Goal: Task Accomplishment & Management: Use online tool/utility

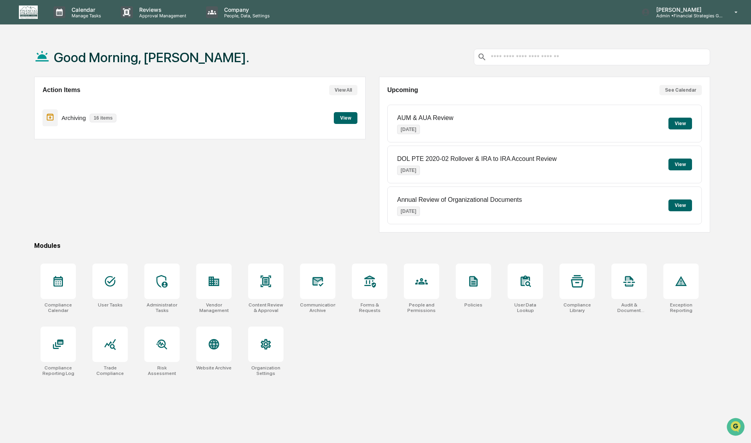
click at [340, 119] on button "View" at bounding box center [346, 118] width 24 height 12
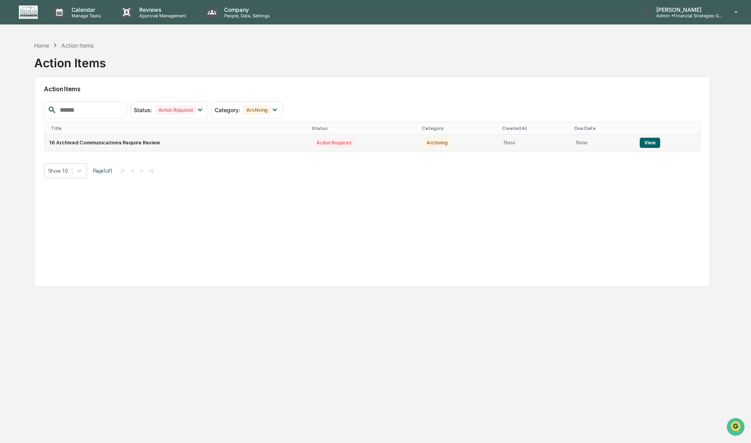
click at [646, 142] on button "View" at bounding box center [650, 143] width 20 height 10
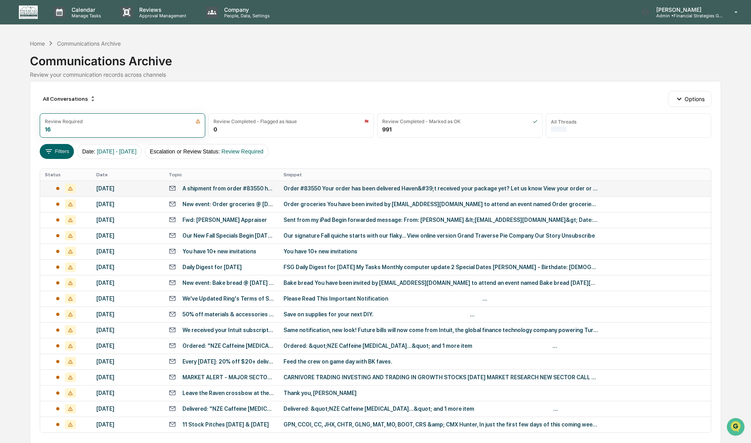
click at [212, 188] on div "A shipment from order #83550 has been delivered" at bounding box center [229, 188] width 92 height 6
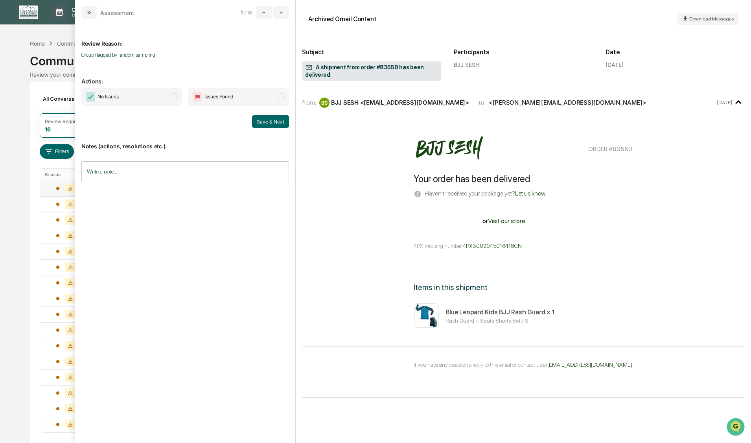
click at [173, 98] on span "modal" at bounding box center [174, 96] width 7 height 7
click at [271, 121] on button "Save & Next" at bounding box center [270, 121] width 37 height 13
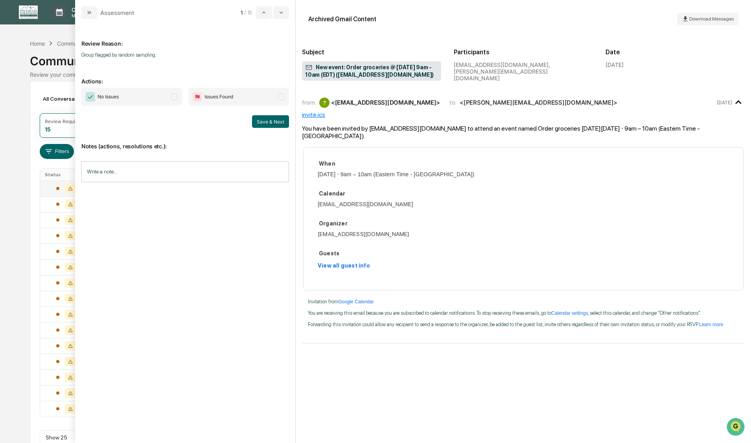
drag, startPoint x: 174, startPoint y: 97, endPoint x: 170, endPoint y: 93, distance: 5.8
click at [170, 93] on span "No Issues" at bounding box center [131, 97] width 101 height 18
click at [257, 120] on button "Save & Next" at bounding box center [270, 121] width 37 height 13
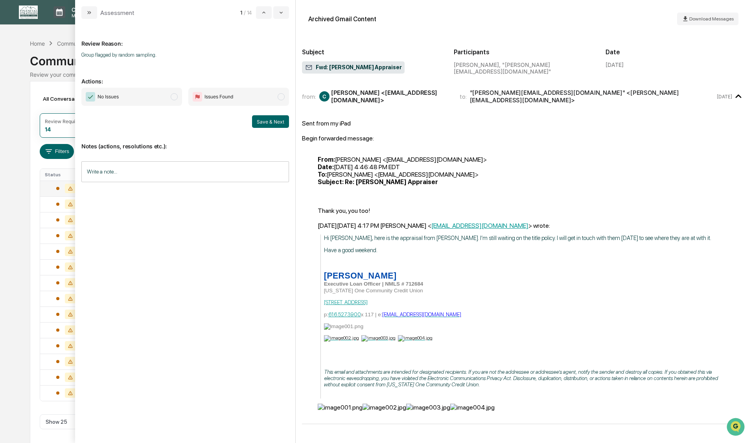
click at [175, 98] on span "modal" at bounding box center [174, 96] width 7 height 7
click at [263, 122] on button "Save & Next" at bounding box center [270, 121] width 37 height 13
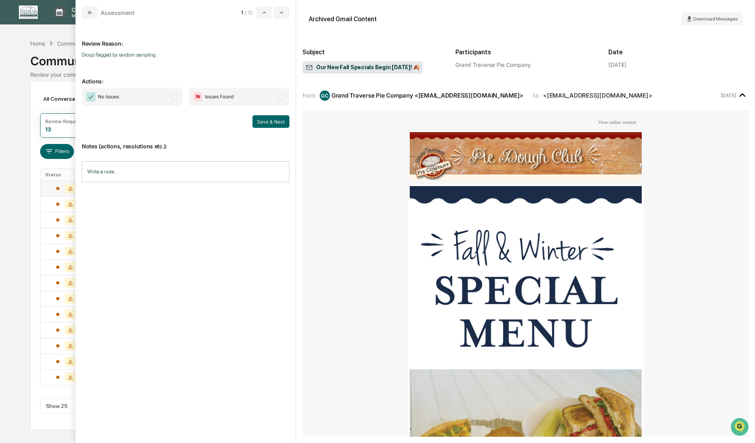
click at [176, 97] on span "modal" at bounding box center [174, 96] width 7 height 7
click at [277, 123] on button "Save & Next" at bounding box center [271, 121] width 37 height 13
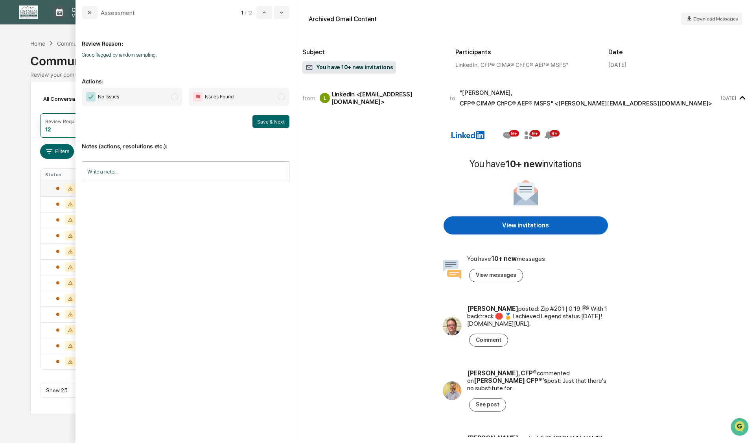
click at [175, 96] on span "modal" at bounding box center [174, 96] width 7 height 7
click at [273, 120] on button "Save & Next" at bounding box center [271, 121] width 37 height 13
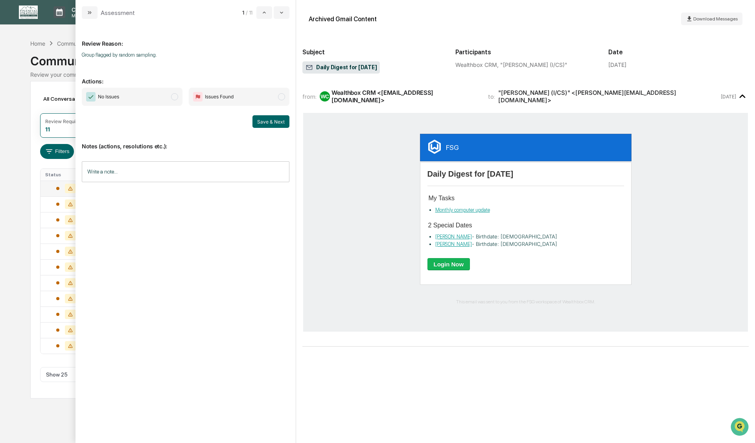
click at [175, 97] on span "modal" at bounding box center [174, 96] width 7 height 7
click at [273, 121] on button "Save & Next" at bounding box center [271, 121] width 37 height 13
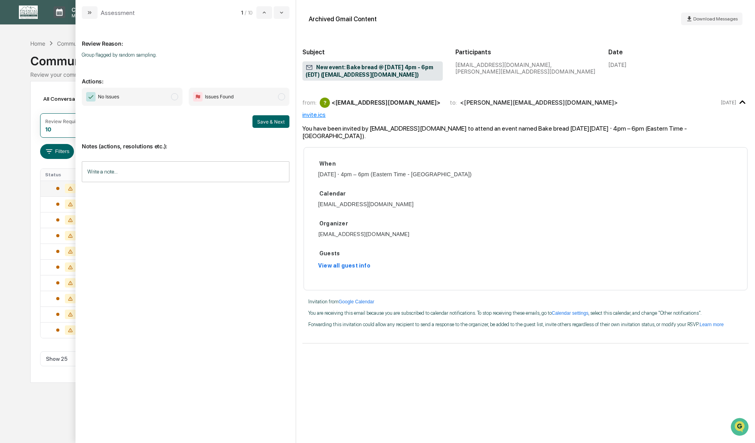
click at [174, 96] on span "modal" at bounding box center [174, 96] width 7 height 7
click at [275, 125] on button "Save & Next" at bounding box center [271, 121] width 37 height 13
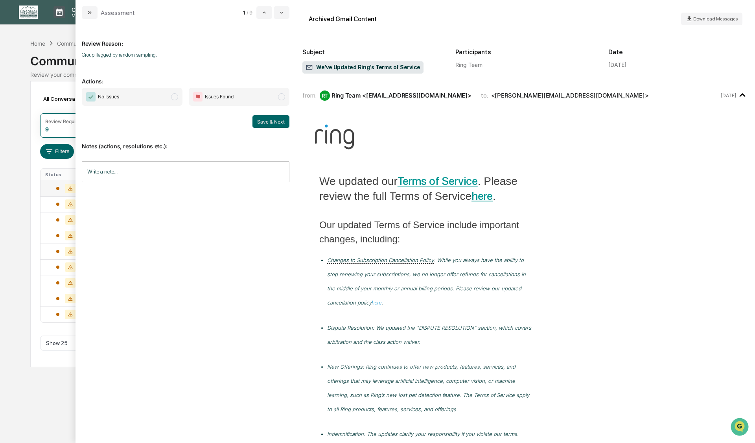
click at [172, 99] on span "modal" at bounding box center [174, 96] width 7 height 7
click at [257, 122] on button "Save & Next" at bounding box center [271, 121] width 37 height 13
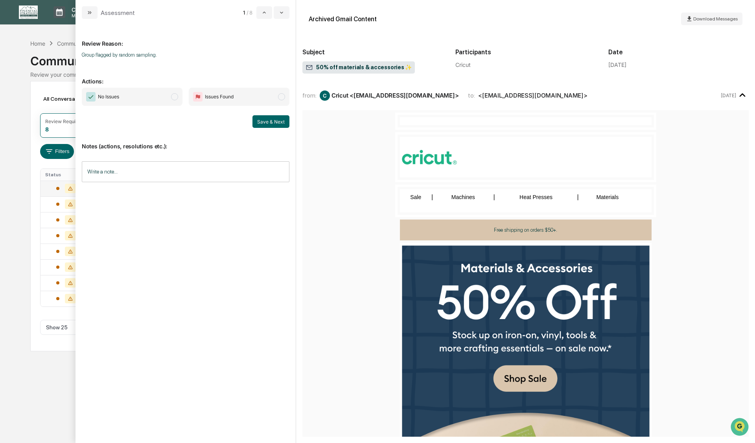
click at [174, 97] on span "modal" at bounding box center [174, 96] width 7 height 7
click at [265, 119] on button "Save & Next" at bounding box center [271, 121] width 37 height 13
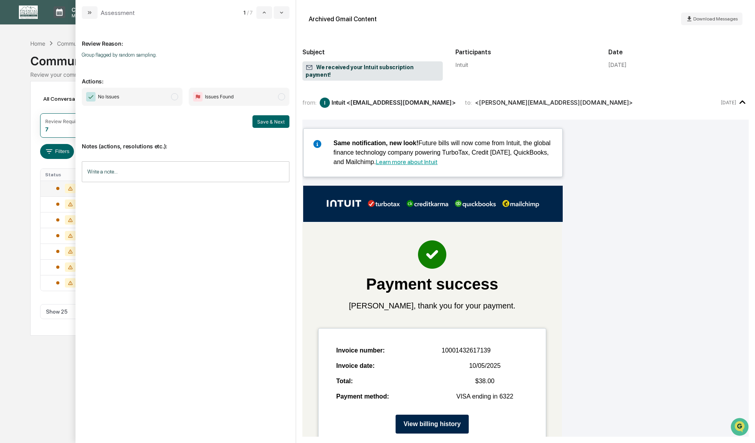
click at [173, 97] on span "modal" at bounding box center [174, 96] width 7 height 7
click at [258, 121] on button "Save & Next" at bounding box center [271, 121] width 37 height 13
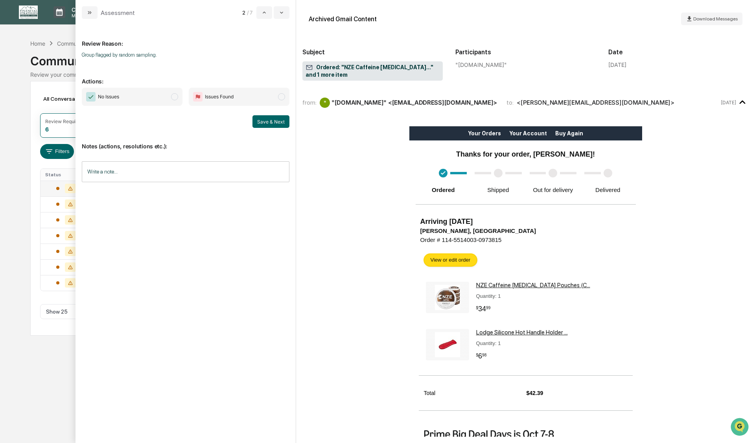
click at [173, 97] on span "modal" at bounding box center [174, 96] width 7 height 7
click at [271, 119] on button "Save & Next" at bounding box center [271, 121] width 37 height 13
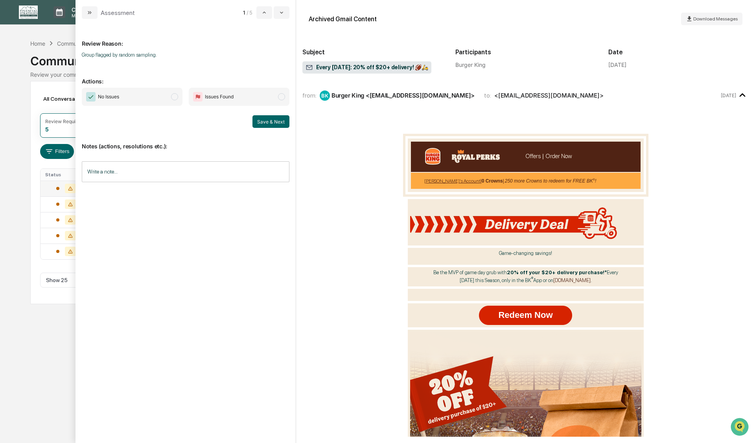
click at [175, 98] on span "modal" at bounding box center [174, 96] width 7 height 7
click at [259, 119] on button "Save & Next" at bounding box center [271, 121] width 37 height 13
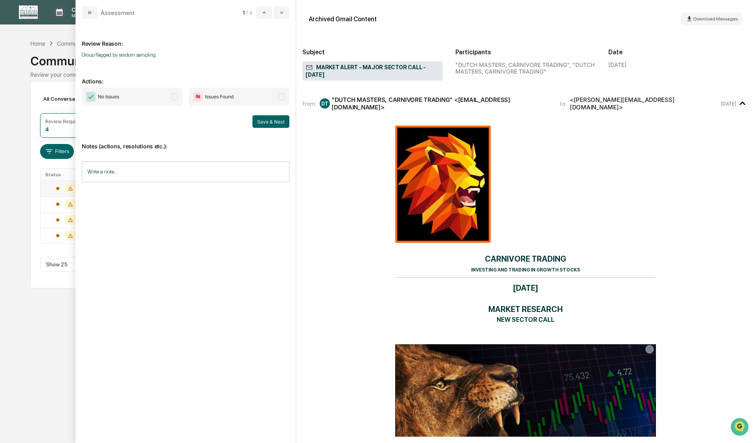
click at [175, 96] on span "modal" at bounding box center [174, 96] width 7 height 7
click at [264, 120] on button "Save & Next" at bounding box center [271, 121] width 37 height 13
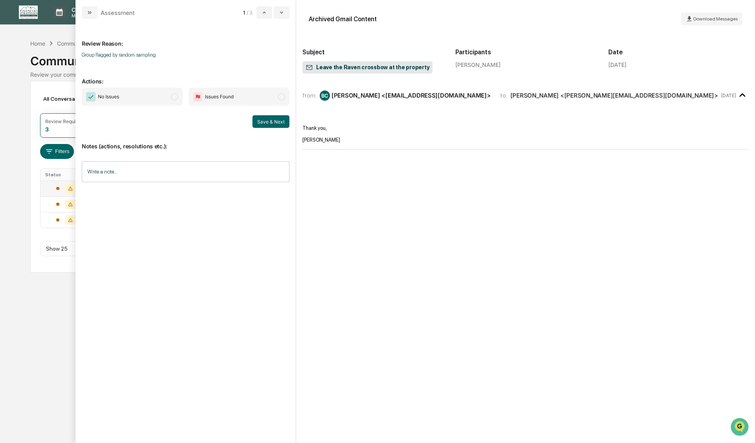
click at [175, 98] on span "modal" at bounding box center [174, 96] width 7 height 7
click at [276, 120] on button "Save & Next" at bounding box center [271, 121] width 37 height 13
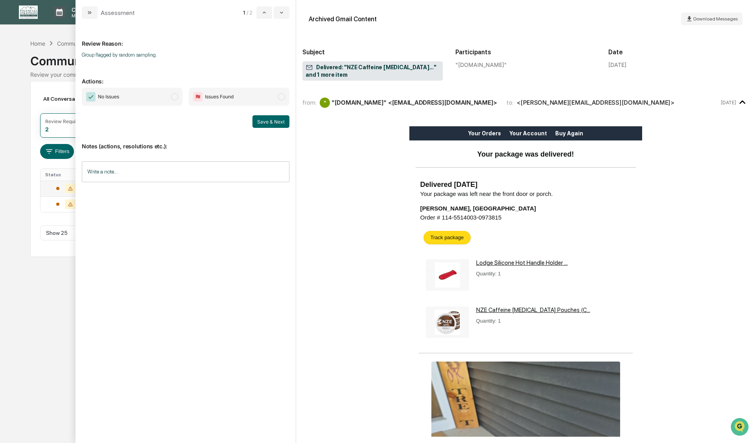
click at [176, 98] on span "modal" at bounding box center [174, 96] width 7 height 7
click at [276, 122] on button "Save & Next" at bounding box center [271, 121] width 37 height 13
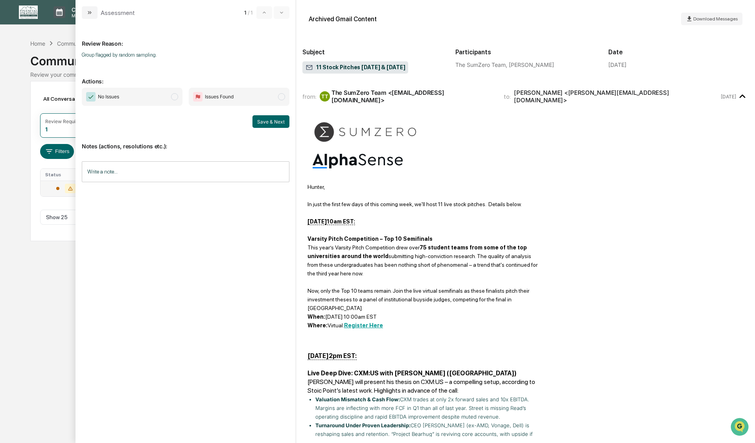
click at [173, 97] on span "modal" at bounding box center [174, 96] width 7 height 7
click at [260, 121] on button "Save & Next" at bounding box center [271, 121] width 37 height 13
